Goal: Information Seeking & Learning: Learn about a topic

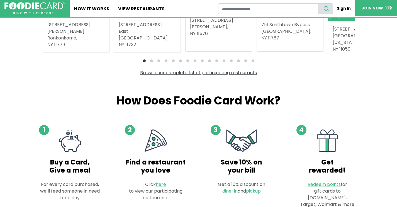
scroll to position [229, 0]
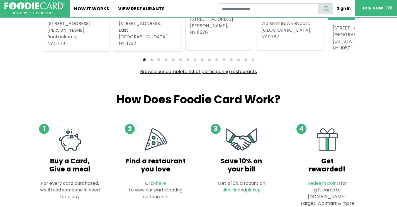
click at [198, 72] on link "Browse our complete list of participating restaurants" at bounding box center [198, 72] width 117 height 6
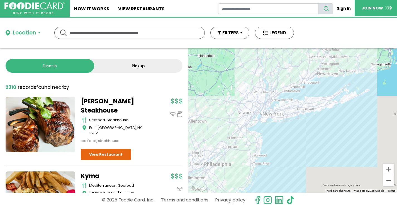
drag, startPoint x: 325, startPoint y: 113, endPoint x: 322, endPoint y: 67, distance: 46.0
click at [322, 67] on div at bounding box center [292, 120] width 209 height 145
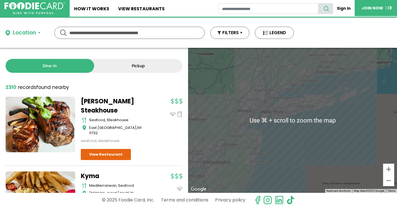
scroll to position [28, 0]
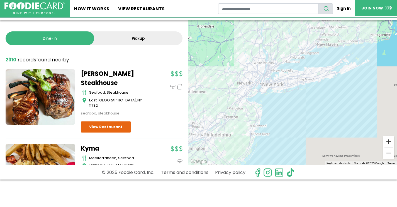
click at [388, 138] on button "Zoom in" at bounding box center [388, 141] width 11 height 11
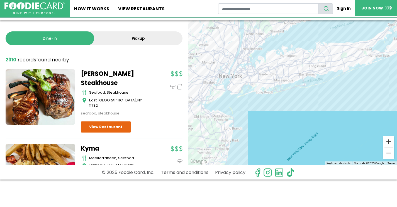
click at [388, 138] on button "Zoom in" at bounding box center [388, 141] width 11 height 11
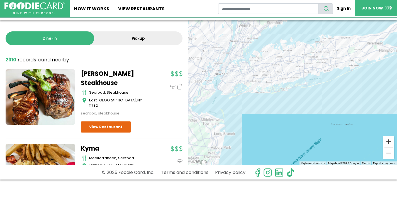
click at [388, 138] on button "Zoom in" at bounding box center [388, 141] width 11 height 11
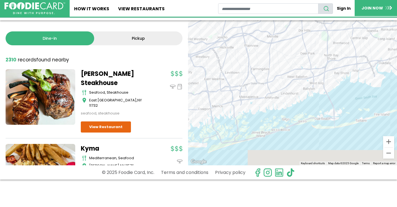
drag, startPoint x: 344, startPoint y: 133, endPoint x: 336, endPoint y: 165, distance: 32.7
click at [336, 165] on div "Sorry, we have no imagery here. Sorry, we have no imagery here. Sorry, we have …" at bounding box center [292, 92] width 209 height 145
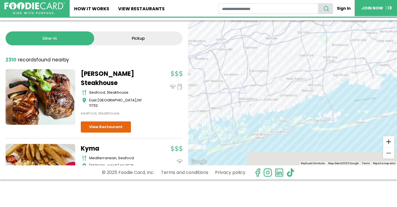
click at [387, 141] on button "Zoom in" at bounding box center [388, 141] width 11 height 11
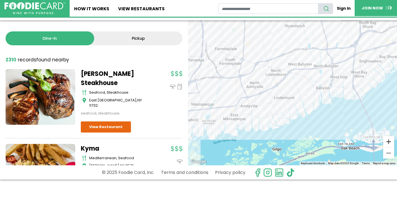
click at [387, 141] on button "Zoom in" at bounding box center [388, 141] width 11 height 11
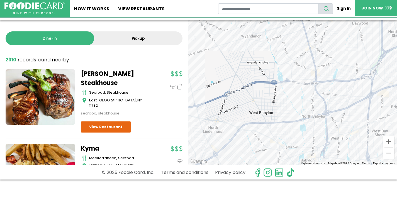
drag, startPoint x: 329, startPoint y: 92, endPoint x: 293, endPoint y: 157, distance: 74.1
click at [283, 170] on div "Location Use my current location Search by Region [US_STATE] 2003 restaurants […" at bounding box center [198, 85] width 397 height 190
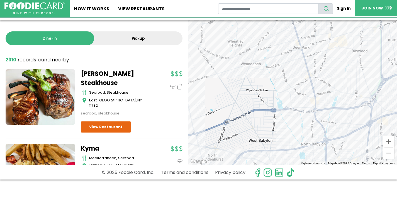
drag, startPoint x: 325, startPoint y: 130, endPoint x: 322, endPoint y: 149, distance: 19.7
click at [322, 150] on div at bounding box center [292, 92] width 209 height 145
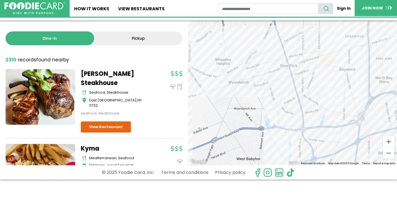
drag, startPoint x: 285, startPoint y: 88, endPoint x: 274, endPoint y: 101, distance: 17.4
click at [274, 101] on div at bounding box center [292, 92] width 209 height 145
click at [387, 140] on button "Zoom in" at bounding box center [388, 141] width 11 height 11
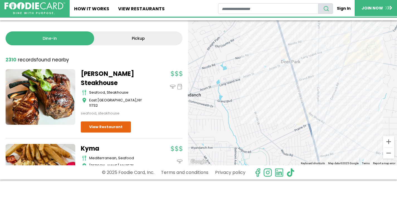
drag, startPoint x: 330, startPoint y: 87, endPoint x: 333, endPoint y: 103, distance: 16.8
click at [333, 103] on div at bounding box center [292, 92] width 209 height 145
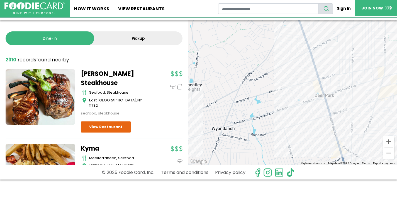
drag, startPoint x: 318, startPoint y: 93, endPoint x: 349, endPoint y: 121, distance: 41.2
click at [350, 124] on div at bounding box center [292, 92] width 209 height 145
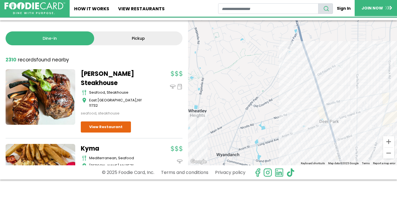
drag, startPoint x: 309, startPoint y: 97, endPoint x: 312, endPoint y: 116, distance: 19.0
click at [312, 116] on div at bounding box center [292, 92] width 209 height 145
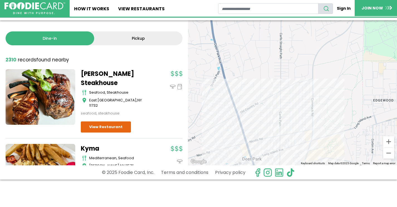
drag, startPoint x: 346, startPoint y: 85, endPoint x: 309, endPoint y: 106, distance: 42.4
click at [268, 122] on div at bounding box center [292, 92] width 209 height 145
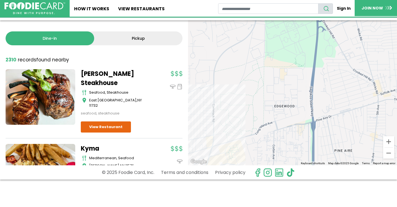
drag, startPoint x: 338, startPoint y: 81, endPoint x: 276, endPoint y: 92, distance: 62.8
click at [239, 87] on div at bounding box center [292, 92] width 209 height 145
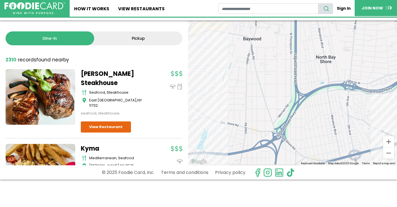
drag, startPoint x: 346, startPoint y: 113, endPoint x: 329, endPoint y: -21, distance: 135.6
click at [329, 0] on html "Skip Navigation Skip to Login Skip to Footer Home How It Works View restaurants" at bounding box center [198, 75] width 397 height 207
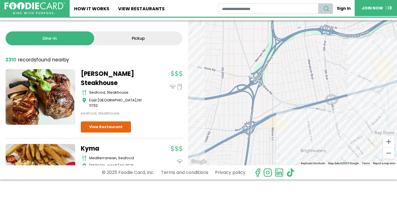
drag, startPoint x: 356, startPoint y: 64, endPoint x: 332, endPoint y: 8, distance: 60.6
click at [332, 8] on div "Skip Navigation Skip to Login Skip to Footer Home How It Works View restaurants" at bounding box center [198, 75] width 397 height 207
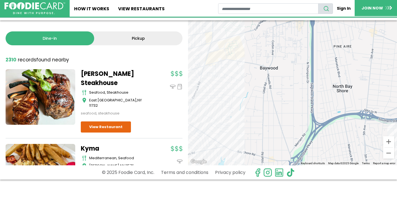
drag, startPoint x: 336, startPoint y: 57, endPoint x: 374, endPoint y: 126, distance: 78.2
click at [373, 134] on div at bounding box center [292, 92] width 209 height 145
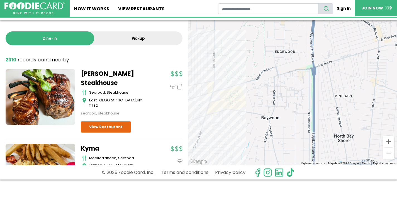
drag, startPoint x: 351, startPoint y: 71, endPoint x: 352, endPoint y: 116, distance: 44.6
click at [352, 116] on div at bounding box center [292, 92] width 209 height 145
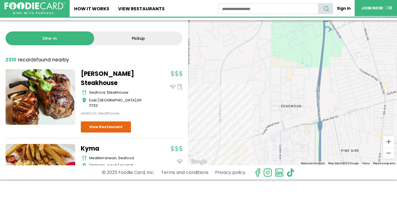
drag, startPoint x: 343, startPoint y: 60, endPoint x: 347, endPoint y: 108, distance: 48.1
click at [347, 108] on div at bounding box center [292, 92] width 209 height 145
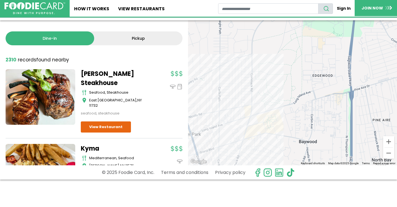
drag, startPoint x: 342, startPoint y: 44, endPoint x: 369, endPoint y: 22, distance: 34.4
click at [369, 22] on div at bounding box center [292, 92] width 209 height 145
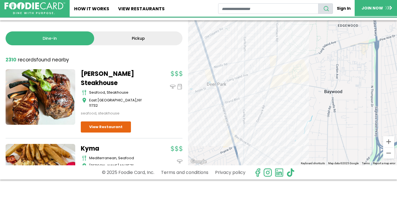
drag, startPoint x: 316, startPoint y: 92, endPoint x: 343, endPoint y: 39, distance: 59.5
click at [343, 39] on div at bounding box center [292, 92] width 209 height 145
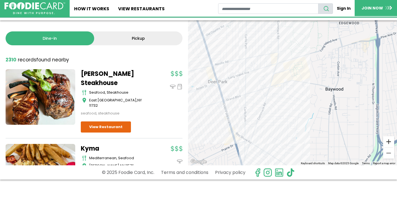
click at [386, 141] on button "Zoom in" at bounding box center [388, 141] width 11 height 11
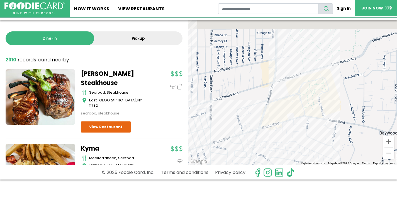
drag, startPoint x: 275, startPoint y: 83, endPoint x: 293, endPoint y: 129, distance: 49.6
click at [291, 132] on div at bounding box center [292, 92] width 209 height 145
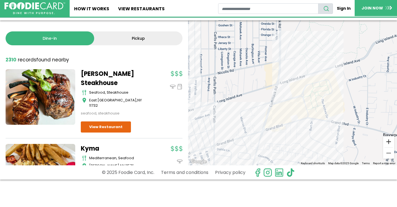
click at [386, 141] on button "Zoom in" at bounding box center [388, 141] width 11 height 11
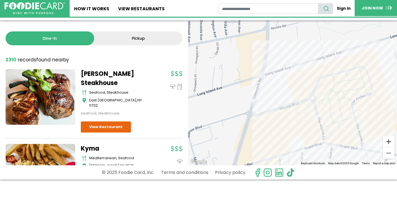
click at [386, 141] on button "Zoom in" at bounding box center [388, 141] width 11 height 11
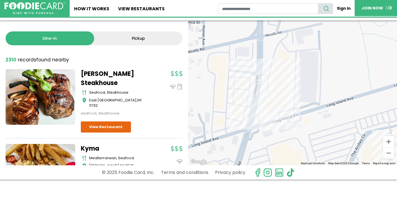
drag, startPoint x: 346, startPoint y: 119, endPoint x: 358, endPoint y: 158, distance: 41.0
click at [358, 159] on div at bounding box center [292, 92] width 209 height 145
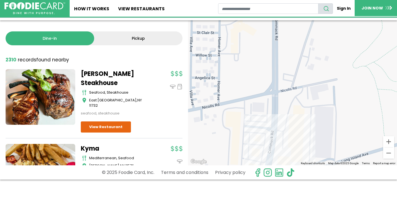
drag, startPoint x: 270, startPoint y: 92, endPoint x: 279, endPoint y: 131, distance: 40.3
click at [279, 131] on div at bounding box center [292, 92] width 209 height 145
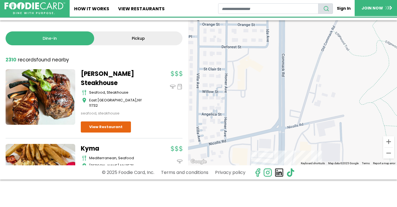
drag, startPoint x: 282, startPoint y: 123, endPoint x: 283, endPoint y: 169, distance: 46.5
click at [283, 169] on div "Location Use my current location Search by Region [US_STATE] 2003 restaurants […" at bounding box center [198, 85] width 397 height 190
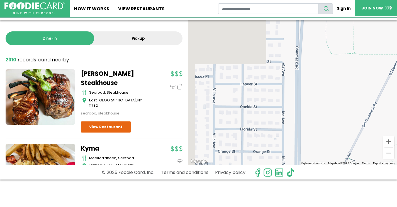
drag, startPoint x: 281, startPoint y: 83, endPoint x: 299, endPoint y: 158, distance: 77.0
click at [295, 177] on div "Location Use my current location Search by Region [US_STATE] 2003 restaurants […" at bounding box center [198, 85] width 397 height 190
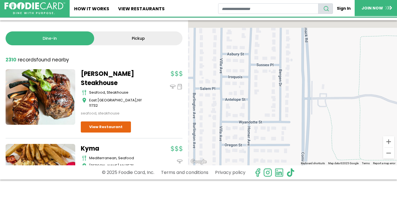
drag, startPoint x: 299, startPoint y: 109, endPoint x: 301, endPoint y: 193, distance: 83.8
click at [301, 180] on html "Skip Navigation Skip to Login Skip to Footer Home How It Works View restaurants" at bounding box center [198, 75] width 397 height 207
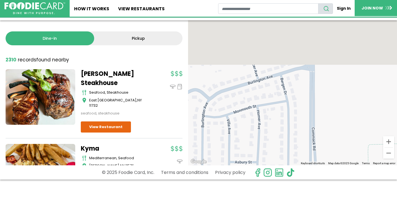
drag, startPoint x: 319, startPoint y: 177, endPoint x: 321, endPoint y: 216, distance: 39.0
click at [321, 180] on html "Skip Navigation Skip to Login Skip to Footer Home How It Works View restaurants" at bounding box center [198, 75] width 397 height 207
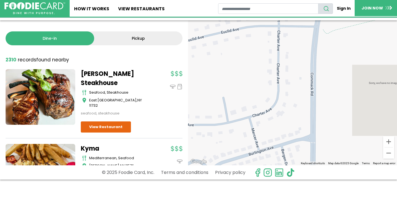
drag, startPoint x: 317, startPoint y: 135, endPoint x: 317, endPoint y: 220, distance: 84.4
click at [317, 180] on html "Skip Navigation Skip to Login Skip to Footer Home How It Works View restaurants" at bounding box center [198, 75] width 397 height 207
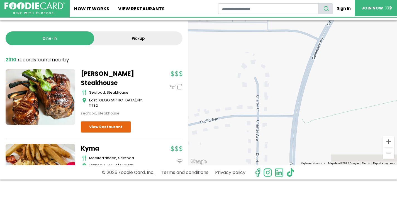
drag, startPoint x: 320, startPoint y: 135, endPoint x: 329, endPoint y: 174, distance: 39.7
click at [299, 180] on html "Skip Navigation Skip to Login Skip to Footer Home How It Works View restaurants" at bounding box center [198, 75] width 397 height 207
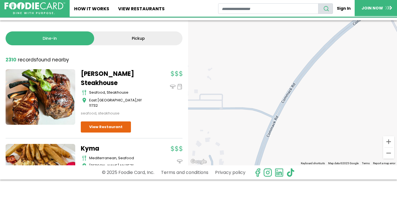
drag, startPoint x: 294, startPoint y: 199, endPoint x: 276, endPoint y: 229, distance: 34.9
click at [276, 180] on html "Skip Navigation Skip to Login Skip to Footer Home How It Works View restaurants" at bounding box center [198, 75] width 397 height 207
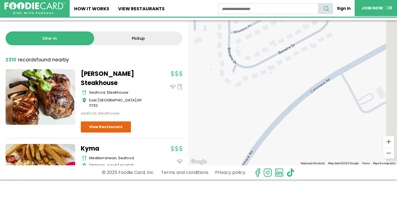
drag, startPoint x: 326, startPoint y: 120, endPoint x: 275, endPoint y: 206, distance: 100.0
click at [275, 180] on html "Skip Navigation Skip to Login Skip to Footer Home How It Works View restaurants" at bounding box center [198, 75] width 397 height 207
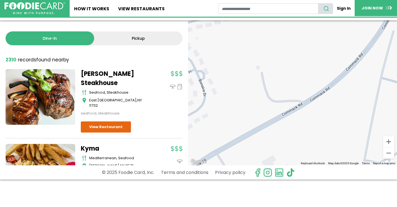
drag, startPoint x: 326, startPoint y: 139, endPoint x: 224, endPoint y: 183, distance: 111.3
click at [224, 180] on html "Skip Navigation Skip to Login Skip to Footer Home How It Works View restaurants" at bounding box center [198, 75] width 397 height 207
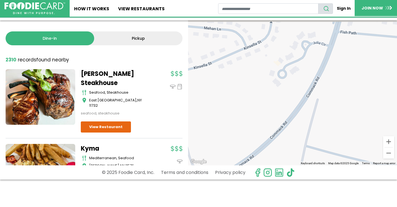
drag, startPoint x: 292, startPoint y: 151, endPoint x: 243, endPoint y: 205, distance: 73.0
click at [243, 180] on html "Skip Navigation Skip to Login Skip to Footer Home How It Works View restaurants" at bounding box center [198, 75] width 397 height 207
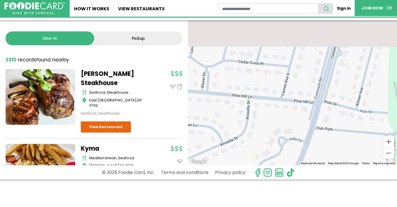
drag, startPoint x: 292, startPoint y: 119, endPoint x: 277, endPoint y: 207, distance: 89.5
click at [277, 180] on html "Skip Navigation Skip to Login Skip to Footer Home How It Works View restaurants" at bounding box center [198, 75] width 397 height 207
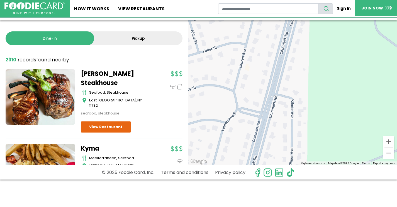
drag, startPoint x: 320, startPoint y: 121, endPoint x: 248, endPoint y: 206, distance: 111.5
click at [248, 180] on html "Skip Navigation Skip to Login Skip to Footer Home How It Works View restaurants" at bounding box center [198, 75] width 397 height 207
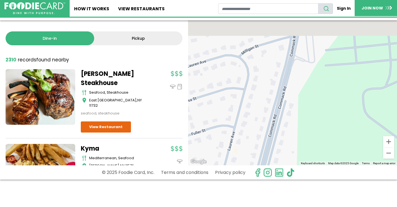
drag, startPoint x: 316, startPoint y: 169, endPoint x: 305, endPoint y: 225, distance: 56.8
click at [305, 180] on html "Skip Navigation Skip to Login Skip to Footer Home How It Works View restaurants" at bounding box center [198, 75] width 397 height 207
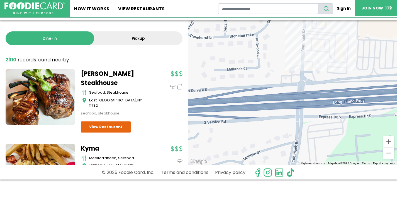
drag, startPoint x: 322, startPoint y: 117, endPoint x: 327, endPoint y: 209, distance: 92.9
click at [327, 180] on html "Skip Navigation Skip to Login Skip to Footer Home How It Works View restaurants" at bounding box center [198, 75] width 397 height 207
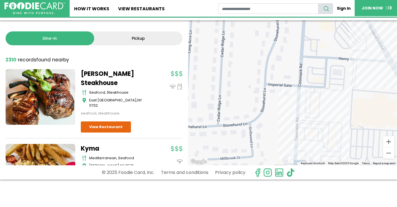
drag, startPoint x: 317, startPoint y: 162, endPoint x: 310, endPoint y: 210, distance: 48.6
click at [310, 180] on html "Skip Navigation Skip to Login Skip to Footer Home How It Works View restaurants" at bounding box center [198, 75] width 397 height 207
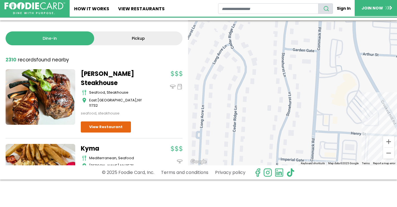
drag, startPoint x: 322, startPoint y: 63, endPoint x: 334, endPoint y: 132, distance: 69.6
click at [334, 132] on div at bounding box center [292, 92] width 209 height 145
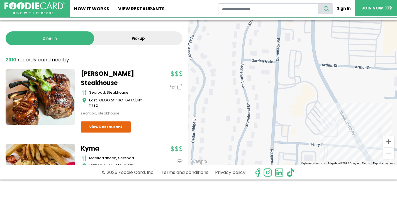
drag, startPoint x: 324, startPoint y: 73, endPoint x: 282, endPoint y: 84, distance: 43.8
click at [282, 84] on div at bounding box center [292, 92] width 209 height 145
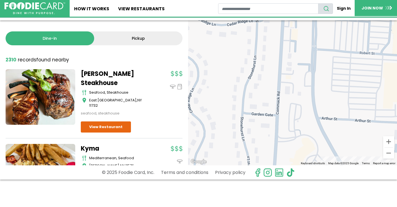
drag, startPoint x: 295, startPoint y: 109, endPoint x: 292, endPoint y: 152, distance: 43.0
click at [295, 175] on div "Location Use my current location Search by Region [US_STATE] 2003 restaurants […" at bounding box center [198, 85] width 397 height 190
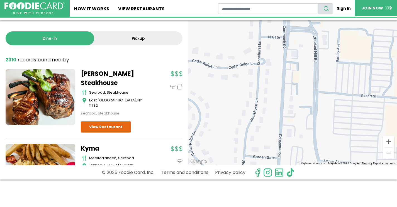
drag, startPoint x: 285, startPoint y: 94, endPoint x: 287, endPoint y: 139, distance: 45.4
click at [287, 139] on div at bounding box center [292, 92] width 209 height 145
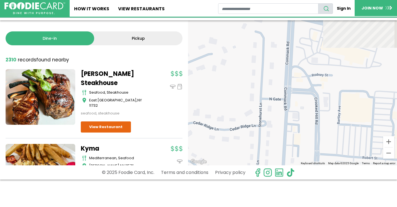
drag, startPoint x: 275, startPoint y: 115, endPoint x: 275, endPoint y: 148, distance: 32.9
click at [275, 148] on div at bounding box center [292, 92] width 209 height 145
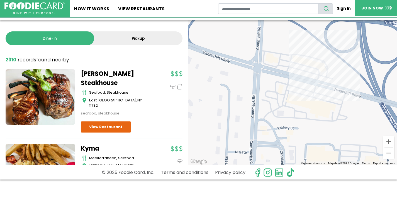
drag, startPoint x: 280, startPoint y: 108, endPoint x: 243, endPoint y: 122, distance: 39.4
click at [243, 123] on div at bounding box center [292, 92] width 209 height 145
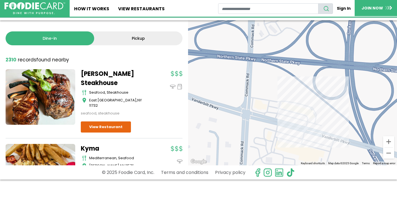
drag, startPoint x: 266, startPoint y: 98, endPoint x: 257, endPoint y: 159, distance: 61.9
click at [257, 159] on div at bounding box center [292, 92] width 209 height 145
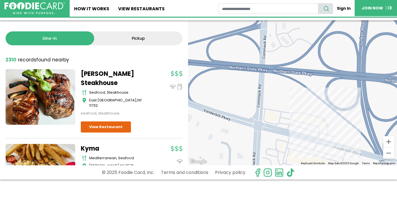
drag, startPoint x: 248, startPoint y: 98, endPoint x: 258, endPoint y: 102, distance: 10.8
click at [258, 102] on div at bounding box center [292, 92] width 209 height 145
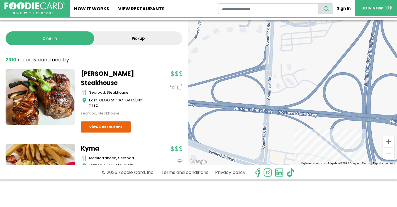
drag, startPoint x: 265, startPoint y: 81, endPoint x: 275, endPoint y: 109, distance: 29.9
click at [270, 123] on div at bounding box center [292, 92] width 209 height 145
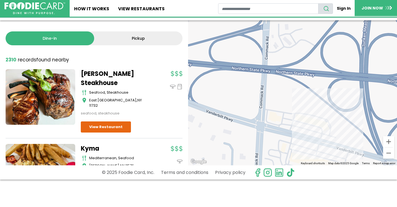
drag, startPoint x: 299, startPoint y: 93, endPoint x: 297, endPoint y: 53, distance: 40.4
click at [297, 55] on div at bounding box center [292, 92] width 209 height 145
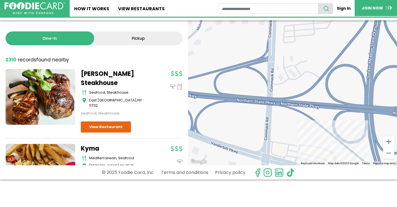
drag, startPoint x: 294, startPoint y: 78, endPoint x: 300, endPoint y: 110, distance: 33.1
click at [300, 110] on div at bounding box center [292, 92] width 209 height 145
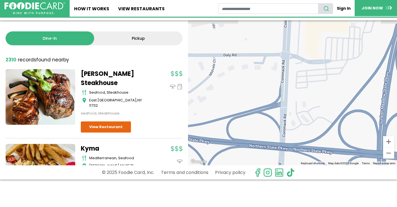
drag, startPoint x: 272, startPoint y: 64, endPoint x: 291, endPoint y: 75, distance: 22.1
click at [285, 108] on div at bounding box center [292, 92] width 209 height 145
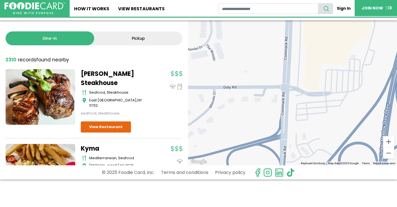
drag, startPoint x: 292, startPoint y: 61, endPoint x: 292, endPoint y: 94, distance: 33.7
click at [292, 94] on div at bounding box center [292, 92] width 209 height 145
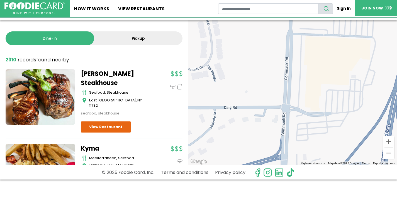
drag, startPoint x: 300, startPoint y: 50, endPoint x: 302, endPoint y: 82, distance: 31.2
click at [301, 87] on div at bounding box center [292, 92] width 209 height 145
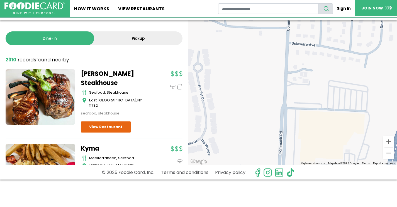
drag
click at [296, 112] on div at bounding box center [292, 92] width 209 height 145
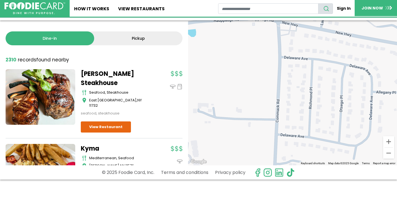
click at [277, 154] on div at bounding box center [292, 92] width 209 height 145
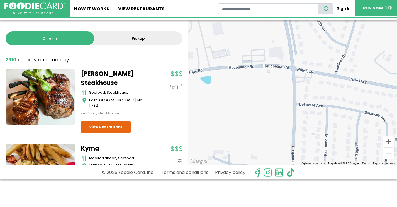
click at [299, 154] on div at bounding box center [292, 92] width 209 height 145
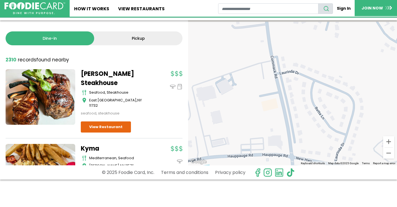
click at [271, 151] on div at bounding box center [292, 92] width 209 height 145
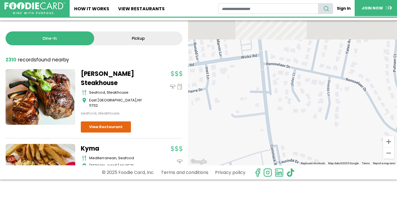
click at [276, 147] on div at bounding box center [292, 92] width 209 height 145
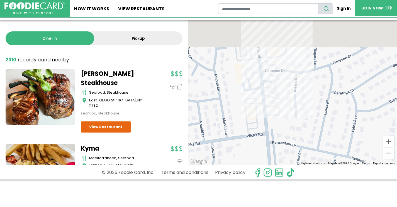
click at [279, 162] on div at bounding box center [292, 92] width 209 height 145
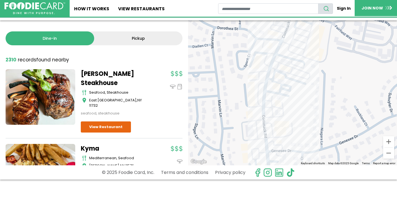
drag, startPoint x: 264, startPoint y: 92, endPoint x: 276, endPoint y: 140, distance: 49.1
click at [270, 160] on div at bounding box center [292, 92] width 209 height 145
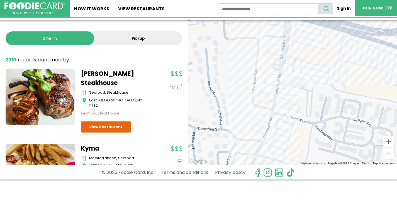
drag, startPoint x: 315, startPoint y: 89, endPoint x: 296, endPoint y: 189, distance: 101.8
click at [296, 180] on html "Skip Navigation Skip to Login Skip to Footer Home How It Works View restaurants" at bounding box center [198, 75] width 397 height 207
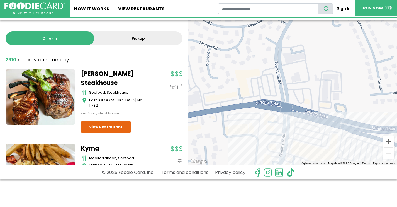
drag, startPoint x: 257, startPoint y: 121, endPoint x: 256, endPoint y: 219, distance: 97.5
click at [256, 180] on html "Skip Navigation Skip to Login Skip to Footer Home How It Works View restaurants" at bounding box center [198, 75] width 397 height 207
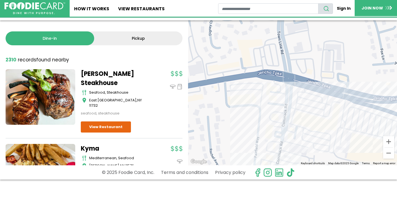
drag, startPoint x: 293, startPoint y: 139, endPoint x: 295, endPoint y: 112, distance: 27.6
click at [295, 112] on div at bounding box center [292, 92] width 209 height 145
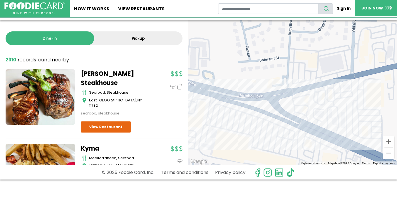
drag, startPoint x: 318, startPoint y: 119, endPoint x: 183, endPoint y: 117, distance: 135.1
click at [183, 117] on div "Dine-in Pickup 131 results for: [GEOGRAPHIC_DATA] [DEMOGRAPHIC_DATA] seafood am…" at bounding box center [198, 92] width 397 height 145
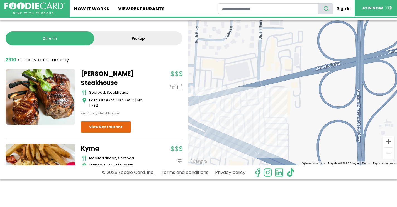
drag, startPoint x: 310, startPoint y: 101, endPoint x: 221, endPoint y: 109, distance: 89.7
click at [216, 109] on div at bounding box center [292, 92] width 209 height 145
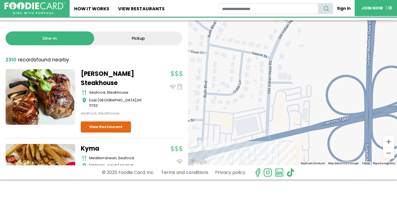
drag, startPoint x: 317, startPoint y: 119, endPoint x: 319, endPoint y: 164, distance: 44.4
click at [319, 164] on div "Use ⌘ + scroll to zoom the map Keyboard shortcuts Map Data Map data ©2025 Googl…" at bounding box center [292, 92] width 209 height 145
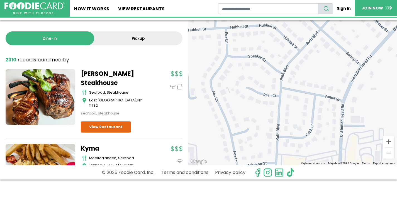
drag, startPoint x: 305, startPoint y: 103, endPoint x: 372, endPoint y: 136, distance: 74.7
click at [372, 136] on div at bounding box center [292, 92] width 209 height 145
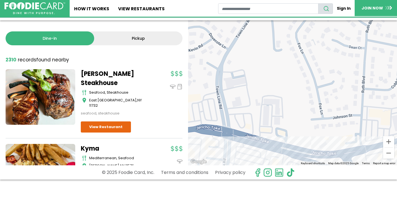
drag, startPoint x: 302, startPoint y: 107, endPoint x: 385, endPoint y: 57, distance: 95.9
click at [385, 57] on div at bounding box center [292, 92] width 209 height 145
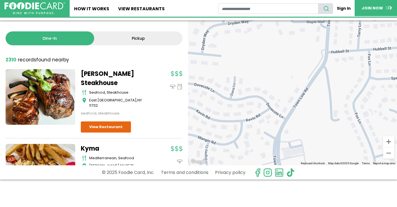
drag, startPoint x: 308, startPoint y: 51, endPoint x: 365, endPoint y: 121, distance: 90.5
click at [365, 121] on div at bounding box center [292, 92] width 209 height 145
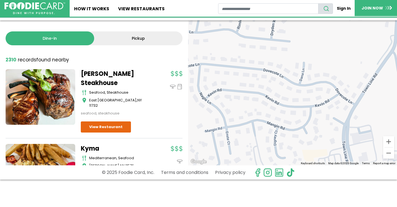
drag, startPoint x: 271, startPoint y: 93, endPoint x: 340, endPoint y: 78, distance: 70.3
click at [340, 78] on div at bounding box center [292, 92] width 209 height 145
click at [390, 151] on button "Zoom out" at bounding box center [388, 153] width 11 height 11
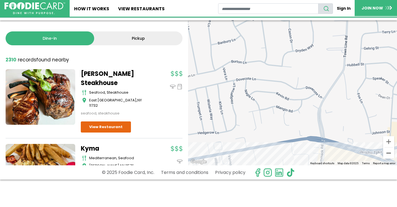
click at [389, 150] on button "Zoom out" at bounding box center [388, 153] width 11 height 11
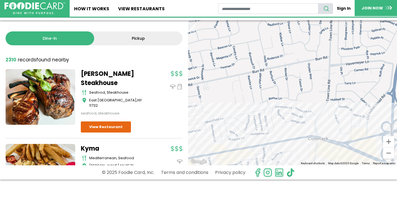
drag, startPoint x: 323, startPoint y: 93, endPoint x: 332, endPoint y: 115, distance: 23.4
click at [332, 115] on div at bounding box center [292, 92] width 209 height 145
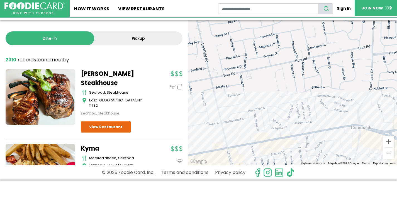
drag, startPoint x: 296, startPoint y: 96, endPoint x: 341, endPoint y: 85, distance: 45.7
click at [341, 85] on div at bounding box center [292, 92] width 209 height 145
click at [386, 151] on button "Zoom out" at bounding box center [388, 153] width 11 height 11
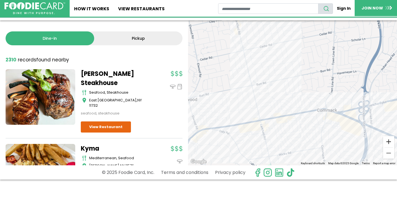
click at [387, 141] on button "Zoom in" at bounding box center [388, 141] width 11 height 11
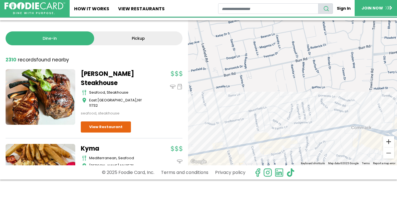
click at [387, 141] on button "Zoom in" at bounding box center [388, 141] width 11 height 11
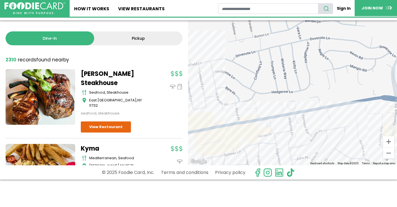
drag, startPoint x: 373, startPoint y: 133, endPoint x: 332, endPoint y: 94, distance: 56.5
click at [341, 73] on div at bounding box center [292, 92] width 209 height 145
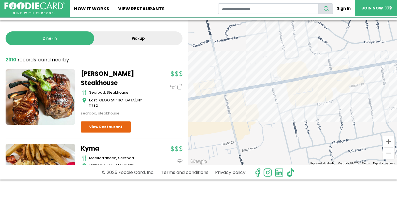
drag, startPoint x: 243, startPoint y: 133, endPoint x: 327, endPoint y: 91, distance: 93.1
click at [328, 91] on div at bounding box center [292, 92] width 209 height 145
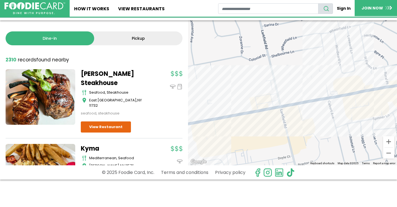
drag, startPoint x: 272, startPoint y: 105, endPoint x: 329, endPoint y: 119, distance: 59.5
click at [329, 119] on div at bounding box center [292, 92] width 209 height 145
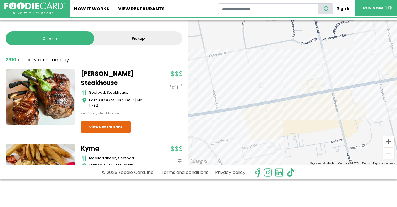
drag, startPoint x: 305, startPoint y: 99, endPoint x: 357, endPoint y: 74, distance: 58.4
click at [357, 74] on div at bounding box center [292, 92] width 209 height 145
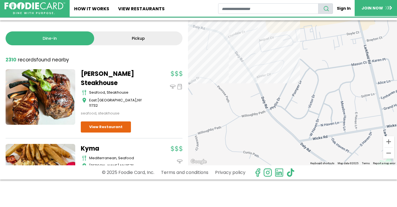
drag, startPoint x: 359, startPoint y: 129, endPoint x: 373, endPoint y: 30, distance: 100.1
click at [373, 30] on div at bounding box center [292, 92] width 209 height 145
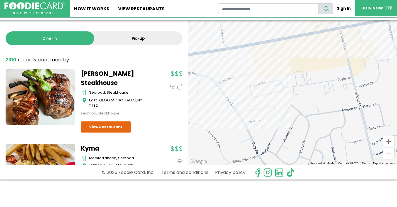
drag, startPoint x: 373, startPoint y: 64, endPoint x: 369, endPoint y: 118, distance: 54.2
click at [369, 118] on div at bounding box center [292, 92] width 209 height 145
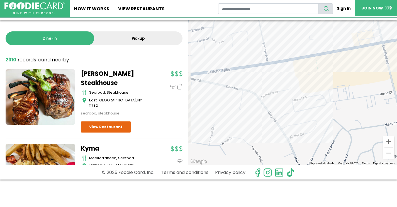
drag, startPoint x: 333, startPoint y: 83, endPoint x: 378, endPoint y: 99, distance: 47.3
click at [378, 99] on div at bounding box center [292, 92] width 209 height 145
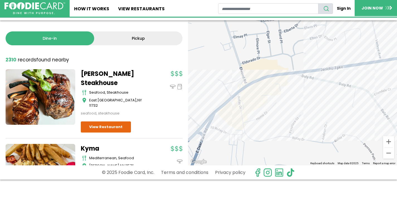
drag, startPoint x: 247, startPoint y: 106, endPoint x: 313, endPoint y: 104, distance: 66.3
click at [313, 104] on div at bounding box center [292, 92] width 209 height 145
drag, startPoint x: 388, startPoint y: 153, endPoint x: 385, endPoint y: 151, distance: 4.0
click at [387, 152] on button "Zoom out" at bounding box center [388, 153] width 11 height 11
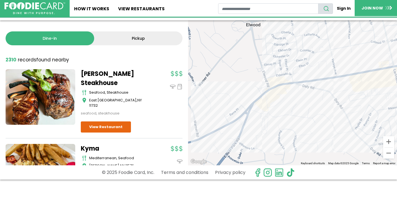
drag, startPoint x: 384, startPoint y: 151, endPoint x: 380, endPoint y: 150, distance: 4.8
click at [383, 151] on div "Use ⌘ + scroll to zoom the map Keyboard shortcuts Map Data Map data ©2025 Googl…" at bounding box center [292, 92] width 209 height 145
click at [388, 153] on button "Zoom out" at bounding box center [388, 153] width 11 height 11
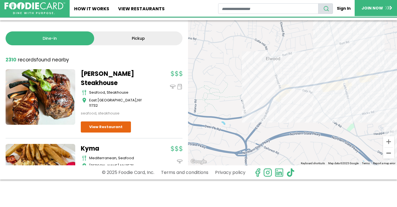
click at [388, 153] on button "Zoom out" at bounding box center [388, 153] width 11 height 11
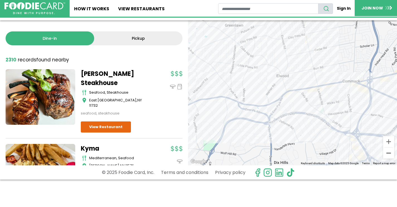
click at [386, 153] on button "Zoom out" at bounding box center [388, 153] width 11 height 11
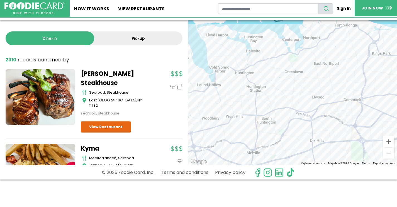
drag, startPoint x: 310, startPoint y: 144, endPoint x: 346, endPoint y: 134, distance: 37.8
click at [341, 156] on div at bounding box center [292, 92] width 209 height 145
click at [388, 141] on button "Zoom in" at bounding box center [388, 141] width 11 height 11
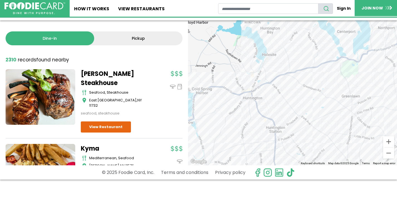
drag, startPoint x: 299, startPoint y: 97, endPoint x: 349, endPoint y: 140, distance: 65.6
click at [349, 140] on div at bounding box center [292, 92] width 209 height 145
click at [387, 142] on button "Zoom in" at bounding box center [388, 141] width 11 height 11
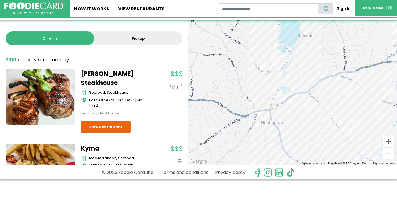
drag, startPoint x: 273, startPoint y: 115, endPoint x: 330, endPoint y: 133, distance: 59.7
click at [330, 133] on div at bounding box center [292, 92] width 209 height 145
click at [386, 143] on button "Zoom in" at bounding box center [388, 141] width 11 height 11
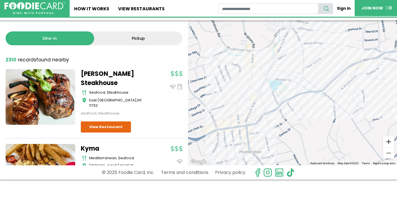
click at [385, 143] on button "Zoom in" at bounding box center [388, 141] width 11 height 11
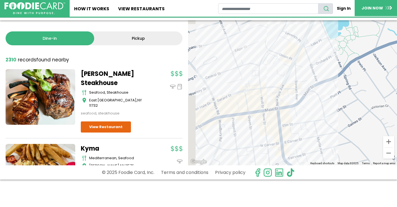
drag, startPoint x: 302, startPoint y: 136, endPoint x: 372, endPoint y: 89, distance: 83.9
click at [372, 89] on div at bounding box center [292, 92] width 209 height 145
click at [388, 143] on button "Zoom in" at bounding box center [388, 141] width 11 height 11
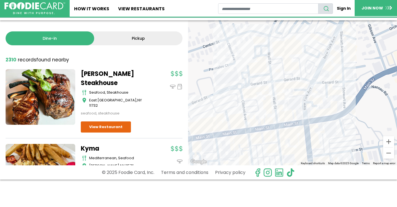
drag, startPoint x: 324, startPoint y: 133, endPoint x: 366, endPoint y: 131, distance: 42.6
click at [366, 131] on div at bounding box center [292, 92] width 209 height 145
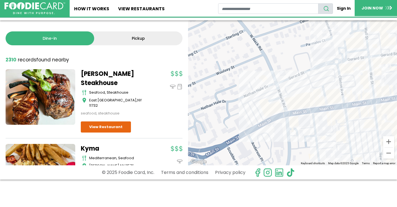
drag, startPoint x: 295, startPoint y: 120, endPoint x: 379, endPoint y: 102, distance: 85.9
click at [379, 101] on div at bounding box center [292, 92] width 209 height 145
click at [389, 153] on button "Zoom out" at bounding box center [388, 153] width 11 height 11
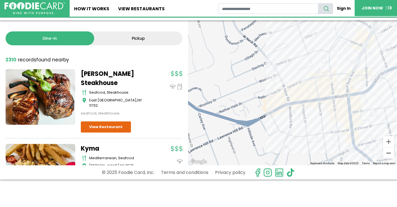
click at [388, 153] on button "Zoom out" at bounding box center [388, 153] width 11 height 11
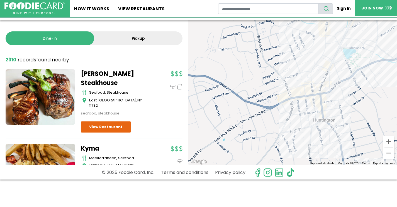
click at [391, 154] on button "Zoom out" at bounding box center [388, 153] width 11 height 11
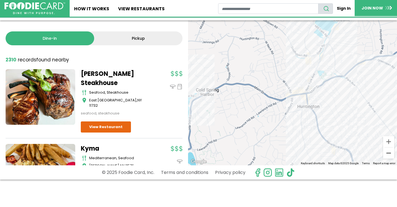
click at [391, 154] on button "Zoom out" at bounding box center [388, 153] width 11 height 11
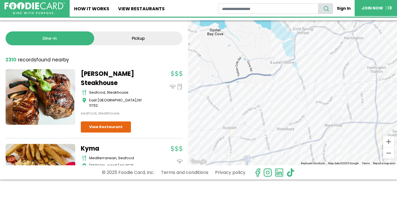
drag, startPoint x: 288, startPoint y: 141, endPoint x: 336, endPoint y: 91, distance: 69.7
click at [341, 79] on div at bounding box center [292, 92] width 209 height 145
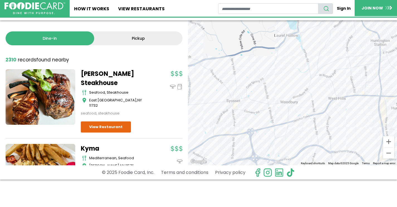
drag, startPoint x: 341, startPoint y: 126, endPoint x: 319, endPoint y: 120, distance: 22.8
click at [343, 107] on div at bounding box center [292, 92] width 209 height 145
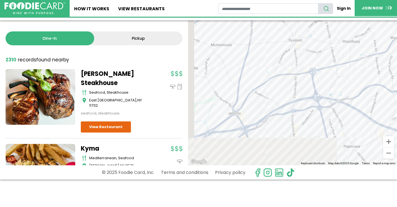
drag, startPoint x: 280, startPoint y: 101, endPoint x: 334, endPoint y: 53, distance: 72.6
click at [334, 53] on div at bounding box center [292, 92] width 209 height 145
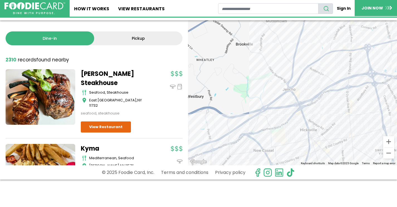
drag, startPoint x: 287, startPoint y: 124, endPoint x: 319, endPoint y: 110, distance: 35.2
click at [342, 101] on div at bounding box center [292, 92] width 209 height 145
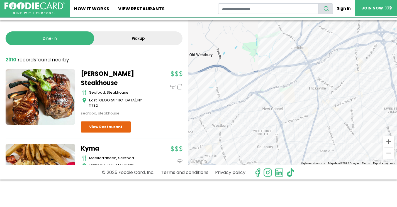
drag, startPoint x: 302, startPoint y: 146, endPoint x: 311, endPoint y: 104, distance: 42.8
click at [311, 104] on div at bounding box center [292, 92] width 209 height 145
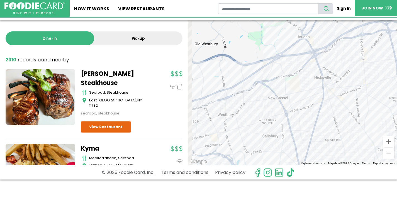
drag, startPoint x: 317, startPoint y: 127, endPoint x: 287, endPoint y: 128, distance: 30.9
click at [322, 116] on div at bounding box center [292, 92] width 209 height 145
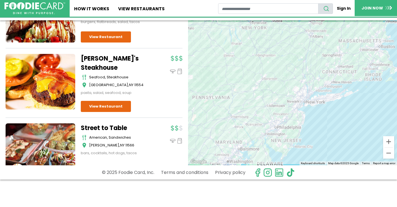
scroll to position [1870, 0]
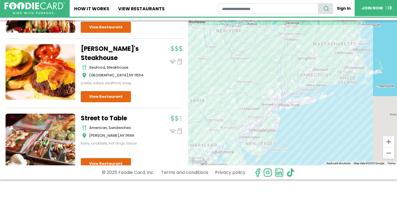
drag, startPoint x: 258, startPoint y: 108, endPoint x: 289, endPoint y: 123, distance: 34.6
click at [231, 111] on div at bounding box center [292, 92] width 209 height 145
click at [387, 144] on button "Zoom in" at bounding box center [388, 141] width 11 height 11
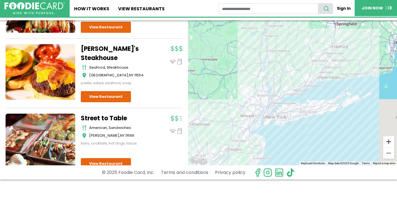
click at [387, 144] on button "Zoom in" at bounding box center [388, 141] width 11 height 11
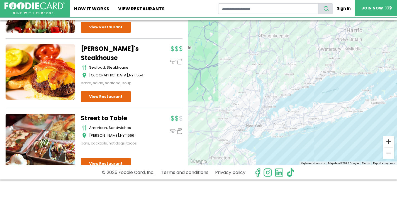
click at [387, 144] on button "Zoom in" at bounding box center [388, 141] width 11 height 11
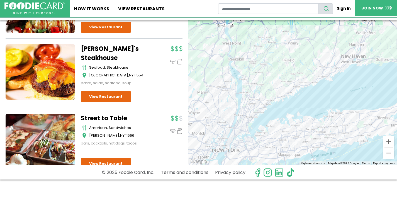
drag, startPoint x: 387, startPoint y: 144, endPoint x: 376, endPoint y: 139, distance: 12.1
click at [387, 144] on button "Zoom in" at bounding box center [388, 141] width 11 height 11
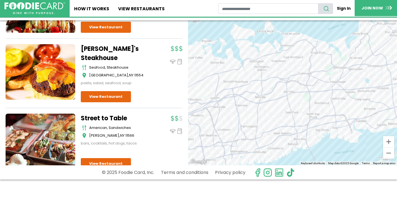
drag, startPoint x: 349, startPoint y: 107, endPoint x: 308, endPoint y: -21, distance: 134.8
click at [308, 0] on html "Skip Navigation Skip to Login Skip to Footer Home How It Works View restaurants" at bounding box center [198, 75] width 397 height 207
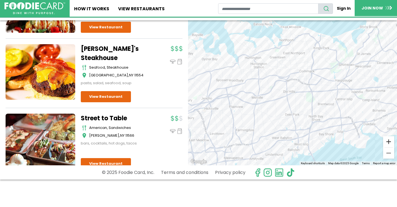
click at [387, 143] on button "Zoom in" at bounding box center [388, 141] width 11 height 11
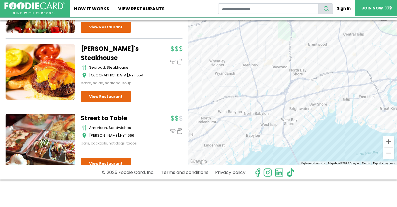
drag, startPoint x: 366, startPoint y: 133, endPoint x: 320, endPoint y: 53, distance: 92.2
click at [320, 53] on div at bounding box center [292, 92] width 209 height 145
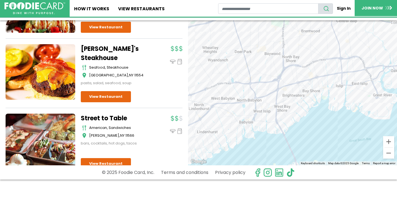
drag, startPoint x: 387, startPoint y: 141, endPoint x: 383, endPoint y: 138, distance: 5.6
click at [387, 140] on button "Zoom in" at bounding box center [388, 141] width 11 height 11
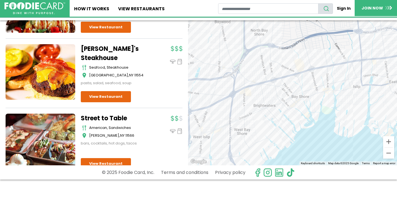
drag, startPoint x: 373, startPoint y: 136, endPoint x: 341, endPoint y: 129, distance: 32.6
click at [347, 143] on div at bounding box center [292, 92] width 209 height 145
click at [387, 143] on button "Zoom in" at bounding box center [388, 141] width 11 height 11
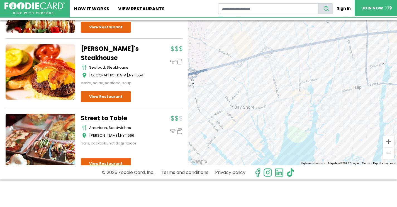
drag, startPoint x: 346, startPoint y: 133, endPoint x: 282, endPoint y: 141, distance: 64.6
click at [282, 141] on div at bounding box center [292, 92] width 209 height 145
click at [388, 140] on button "Zoom in" at bounding box center [388, 141] width 11 height 11
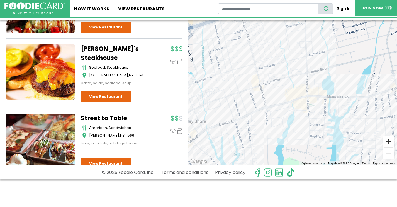
click at [387, 139] on button "Zoom in" at bounding box center [388, 141] width 11 height 11
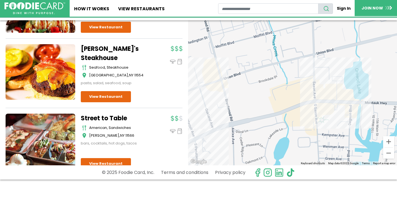
drag, startPoint x: 361, startPoint y: 131, endPoint x: 353, endPoint y: 130, distance: 8.6
click at [353, 132] on div at bounding box center [292, 92] width 209 height 145
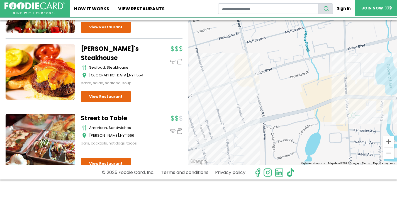
drag, startPoint x: 274, startPoint y: 108, endPoint x: 305, endPoint y: 104, distance: 31.1
click at [305, 104] on div at bounding box center [292, 92] width 209 height 145
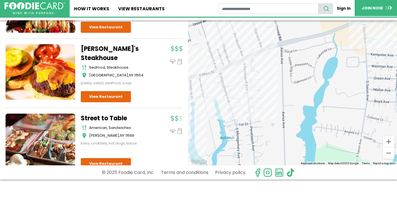
drag, startPoint x: 295, startPoint y: 101, endPoint x: 307, endPoint y: 45, distance: 57.0
click at [307, 45] on div at bounding box center [292, 92] width 209 height 145
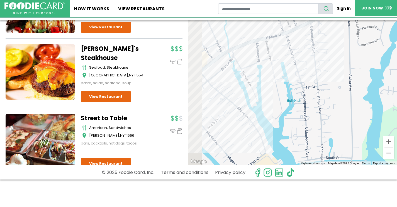
drag, startPoint x: 275, startPoint y: 124, endPoint x: 344, endPoint y: 87, distance: 79.2
click at [344, 87] on div at bounding box center [292, 92] width 209 height 145
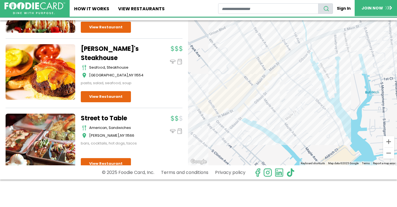
drag, startPoint x: 257, startPoint y: 120, endPoint x: 321, endPoint y: 99, distance: 67.1
click at [333, 112] on div at bounding box center [292, 92] width 209 height 145
click at [388, 141] on button "Zoom in" at bounding box center [388, 141] width 11 height 11
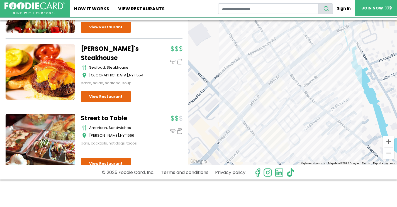
drag, startPoint x: 318, startPoint y: 124, endPoint x: 339, endPoint y: 156, distance: 38.8
click at [339, 156] on div at bounding box center [292, 92] width 209 height 145
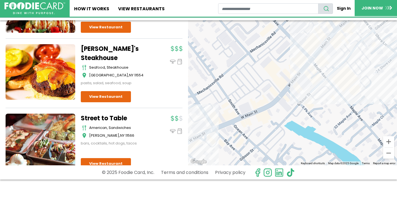
drag, startPoint x: 259, startPoint y: 126, endPoint x: 334, endPoint y: 73, distance: 91.5
click at [334, 73] on div at bounding box center [292, 92] width 209 height 145
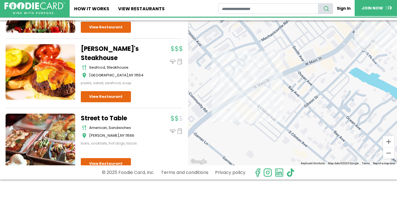
drag, startPoint x: 266, startPoint y: 127, endPoint x: 327, endPoint y: 78, distance: 78.4
click at [327, 78] on div at bounding box center [292, 92] width 209 height 145
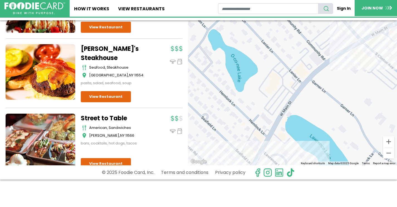
drag, startPoint x: 281, startPoint y: 130, endPoint x: 355, endPoint y: 78, distance: 90.7
click at [355, 78] on div at bounding box center [292, 92] width 209 height 145
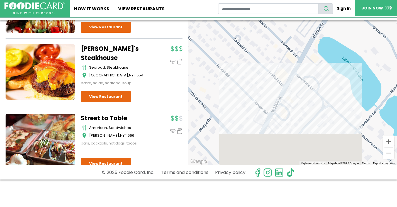
drag, startPoint x: 339, startPoint y: 116, endPoint x: 373, endPoint y: 34, distance: 88.6
click at [373, 34] on div at bounding box center [292, 92] width 209 height 145
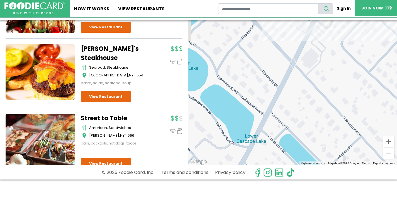
drag, startPoint x: 331, startPoint y: 82, endPoint x: 352, endPoint y: 30, distance: 56.4
click at [352, 30] on div at bounding box center [292, 92] width 209 height 145
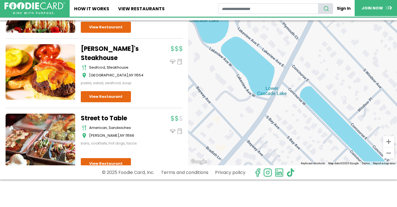
drag, startPoint x: 321, startPoint y: 78, endPoint x: 334, endPoint y: 47, distance: 33.1
click at [334, 47] on div at bounding box center [292, 92] width 209 height 145
click at [390, 153] on button "Zoom out" at bounding box center [388, 153] width 11 height 11
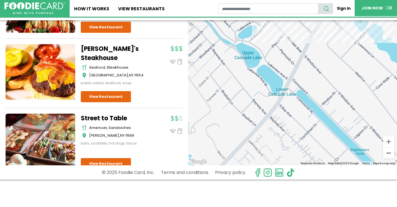
click at [390, 153] on button "Zoom out" at bounding box center [388, 153] width 11 height 11
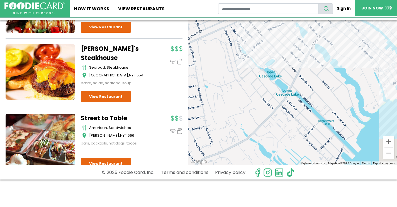
click at [390, 153] on button "Zoom out" at bounding box center [388, 153] width 11 height 11
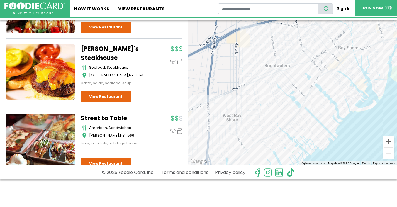
drag, startPoint x: 356, startPoint y: 117, endPoint x: 367, endPoint y: 133, distance: 19.3
click at [368, 134] on div at bounding box center [292, 92] width 209 height 145
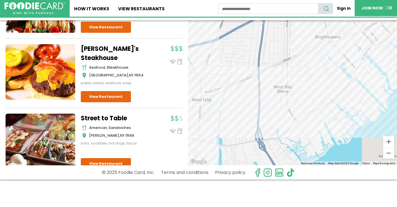
drag, startPoint x: 300, startPoint y: 115, endPoint x: 352, endPoint y: 84, distance: 60.5
click at [352, 84] on div at bounding box center [292, 92] width 209 height 145
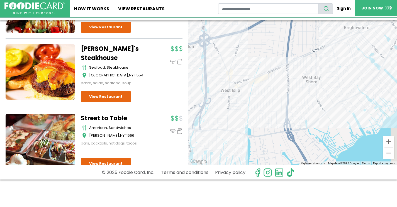
drag, startPoint x: 321, startPoint y: 123, endPoint x: 348, endPoint y: 114, distance: 28.4
click at [348, 114] on div at bounding box center [292, 92] width 209 height 145
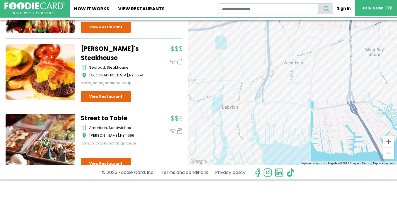
drag, startPoint x: 263, startPoint y: 108, endPoint x: 302, endPoint y: 86, distance: 44.3
click at [309, 84] on div at bounding box center [292, 92] width 209 height 145
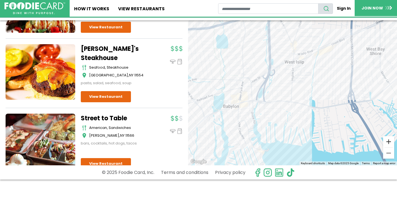
click at [391, 142] on button "Zoom in" at bounding box center [388, 141] width 11 height 11
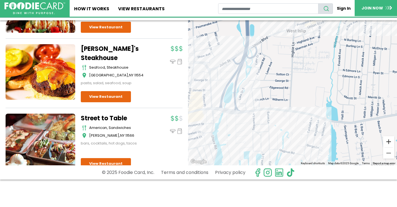
click at [391, 141] on button "Zoom in" at bounding box center [388, 141] width 11 height 11
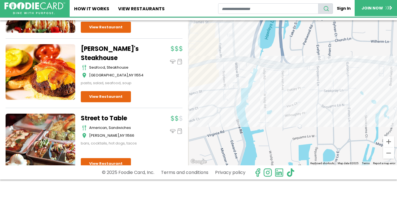
drag, startPoint x: 329, startPoint y: 104, endPoint x: 396, endPoint y: 54, distance: 83.9
click at [396, 54] on div at bounding box center [292, 92] width 209 height 145
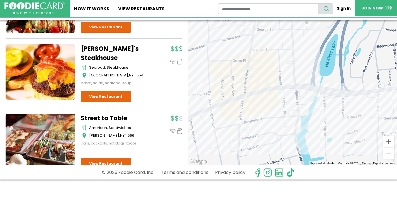
drag, startPoint x: 322, startPoint y: 87, endPoint x: 385, endPoint y: 115, distance: 68.5
click at [385, 115] on div at bounding box center [292, 92] width 209 height 145
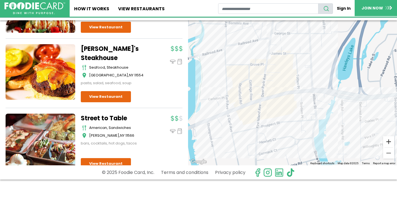
click at [386, 141] on button "Zoom in" at bounding box center [388, 141] width 11 height 11
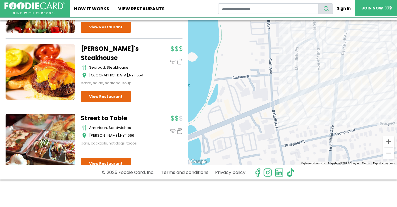
drag, startPoint x: 197, startPoint y: 125, endPoint x: 307, endPoint y: 97, distance: 112.9
click at [307, 97] on div at bounding box center [292, 92] width 209 height 145
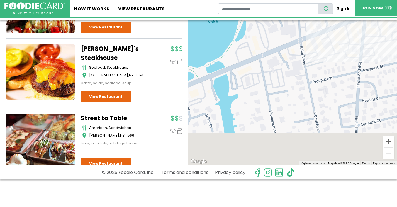
drag, startPoint x: 298, startPoint y: 110, endPoint x: 334, endPoint y: -2, distance: 117.9
click at [334, 0] on html "Skip Navigation Skip to Login Skip to Footer Home How It Works View restaurants" at bounding box center [198, 75] width 397 height 207
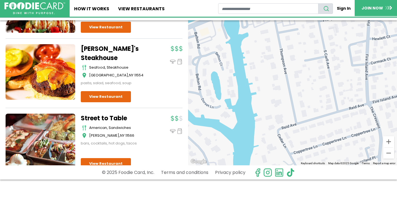
drag, startPoint x: 338, startPoint y: 34, endPoint x: 341, endPoint y: 24, distance: 10.5
click at [341, 24] on div at bounding box center [292, 92] width 209 height 145
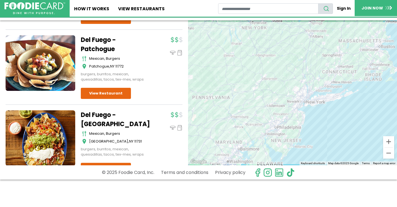
scroll to position [3204, 0]
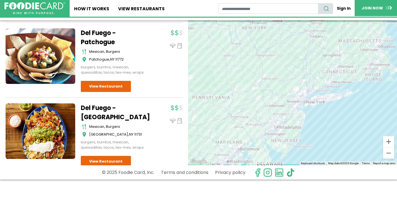
click at [57, 119] on link at bounding box center [41, 132] width 70 height 56
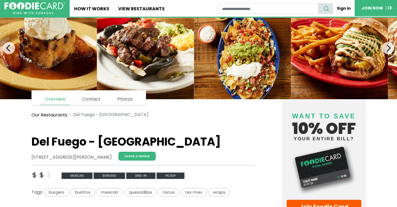
scroll to position [49, 0]
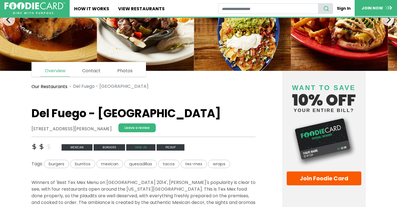
click at [144, 147] on span "Dine-in" at bounding box center [140, 148] width 29 height 6
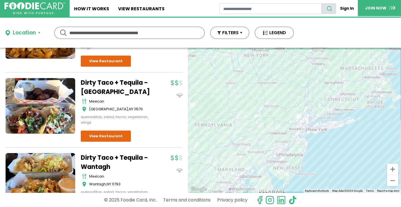
scroll to position [574, 0]
